Goal: Task Accomplishment & Management: Manage account settings

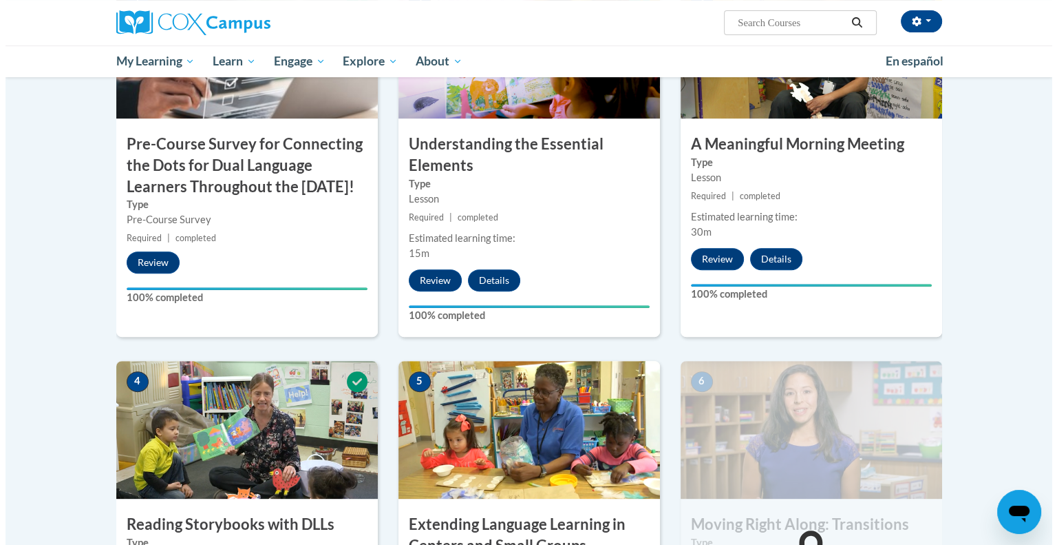
scroll to position [643, 0]
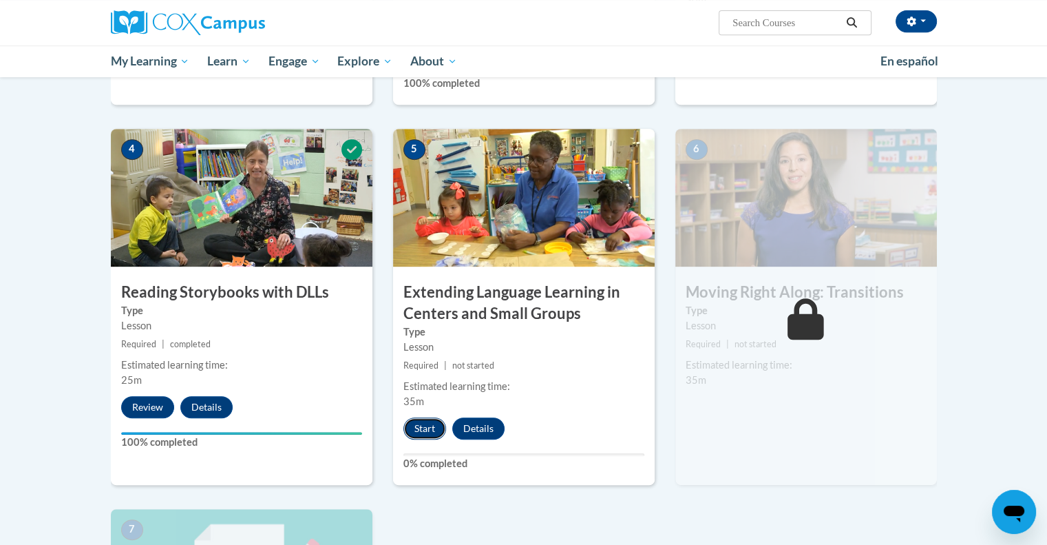
click at [425, 428] on button "Start" at bounding box center [424, 428] width 43 height 22
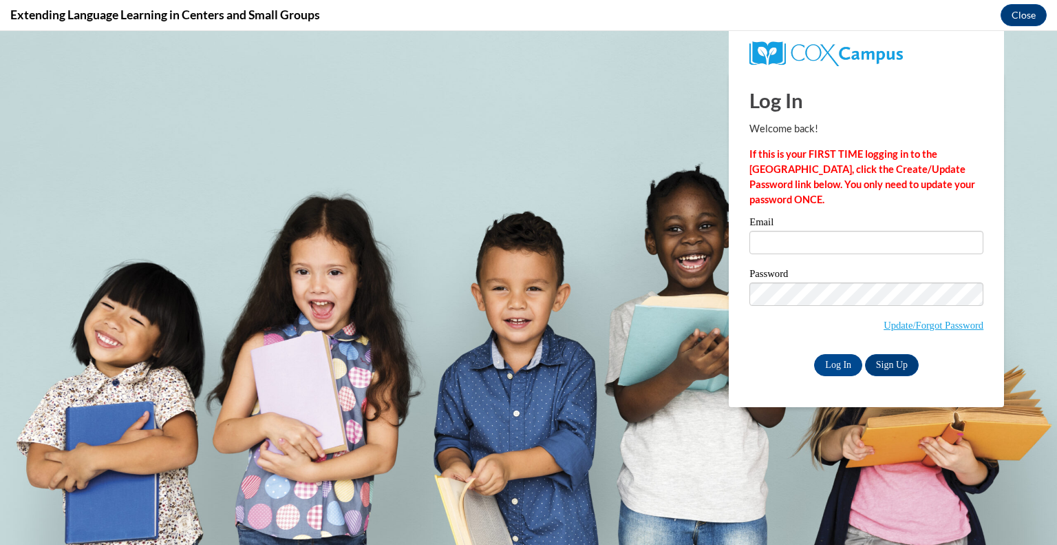
scroll to position [0, 0]
type input "[DOMAIN_NAME][EMAIL_ADDRESS][DOMAIN_NAME]"
click at [835, 366] on input "Log In" at bounding box center [838, 365] width 48 height 22
